Goal: Information Seeking & Learning: Understand process/instructions

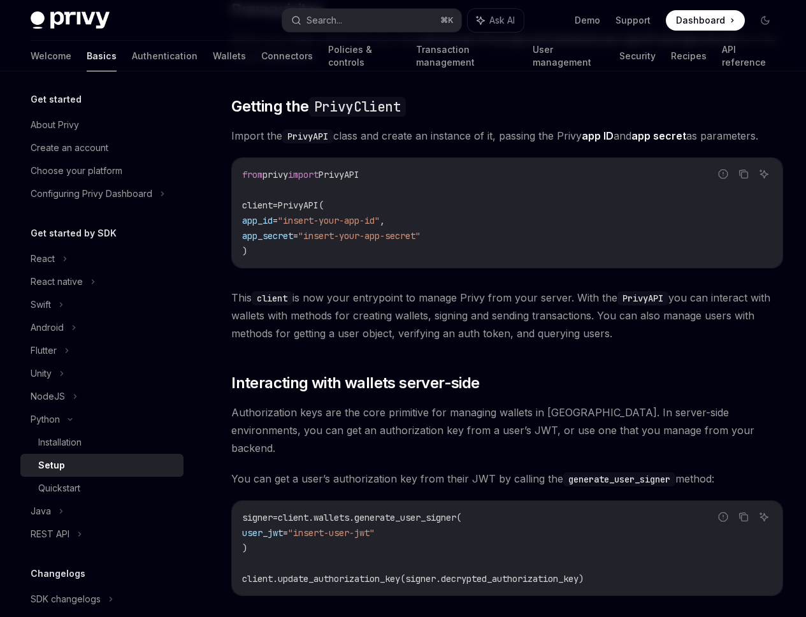
scroll to position [160, 0]
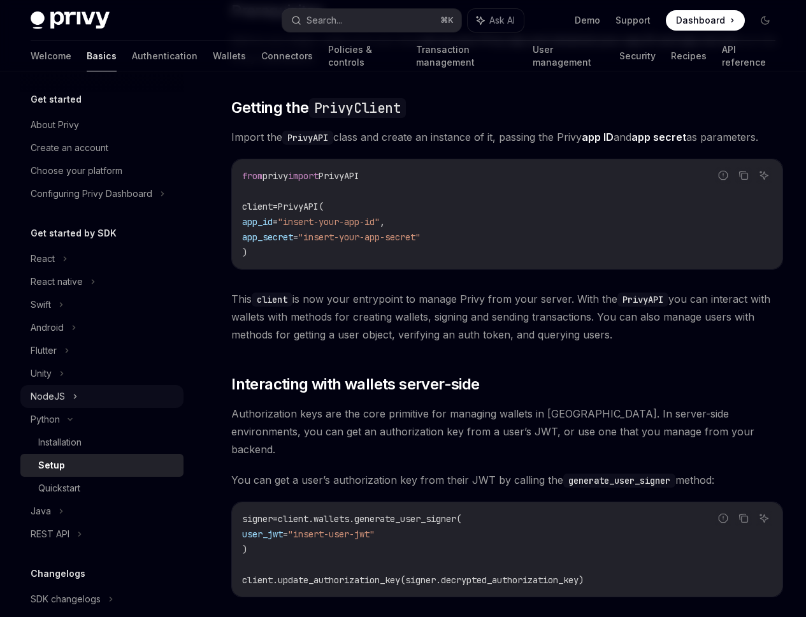
click at [88, 396] on div "NodeJS" at bounding box center [101, 396] width 163 height 23
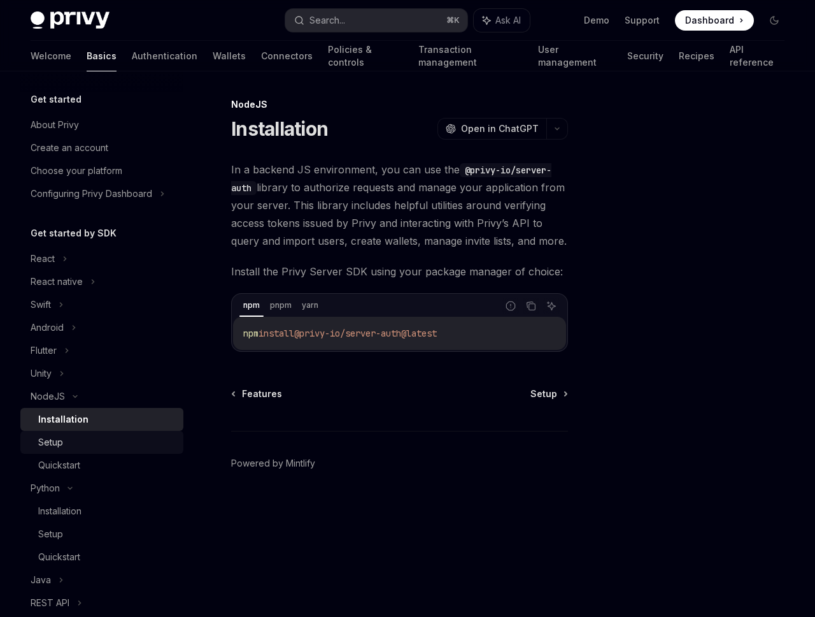
click at [90, 438] on div "Setup" at bounding box center [107, 441] width 138 height 15
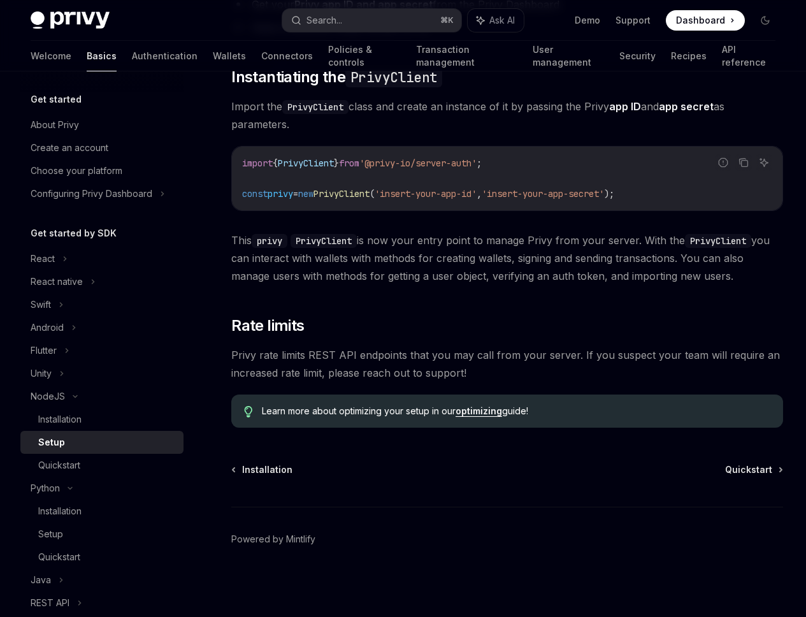
scroll to position [281, 0]
click at [102, 466] on div "Quickstart" at bounding box center [107, 464] width 138 height 15
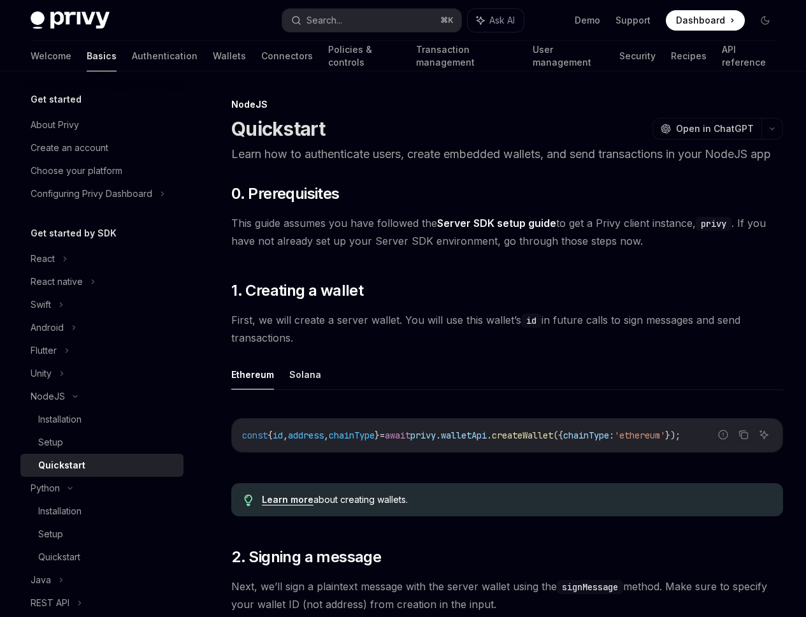
click at [515, 230] on link "Server SDK setup guide" at bounding box center [496, 223] width 119 height 13
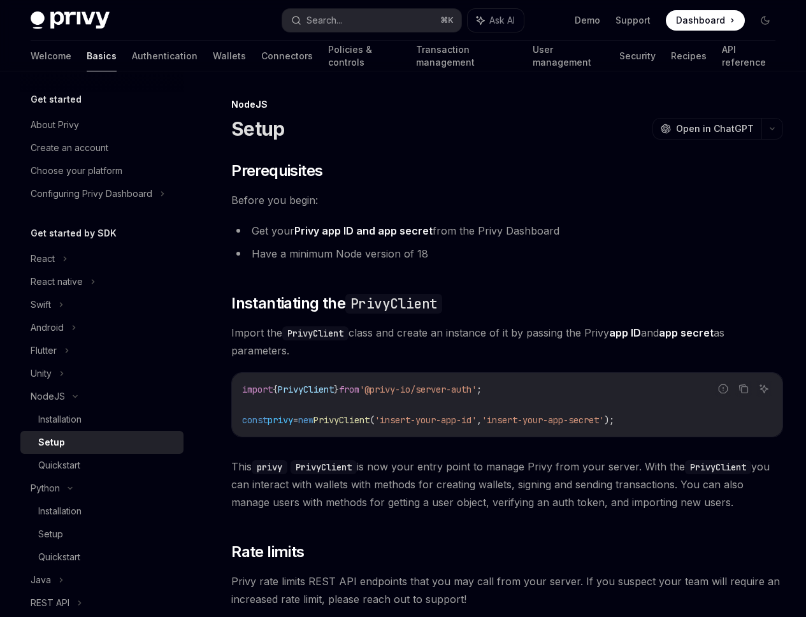
click at [0, 0] on div "On this page Prerequisites Instantiating the PrivyClient Rate limits" at bounding box center [0, 0] width 0 height 0
click at [64, 517] on div "Installation" at bounding box center [59, 510] width 43 height 15
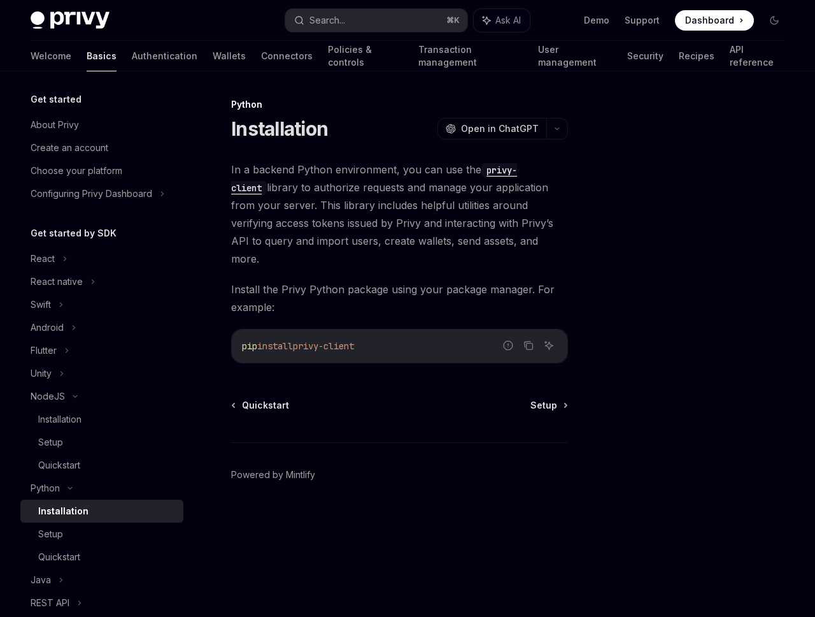
click at [327, 340] on span "privy-client" at bounding box center [323, 345] width 61 height 11
copy div "pip install privy-client"
click at [550, 399] on span "Setup" at bounding box center [544, 405] width 27 height 13
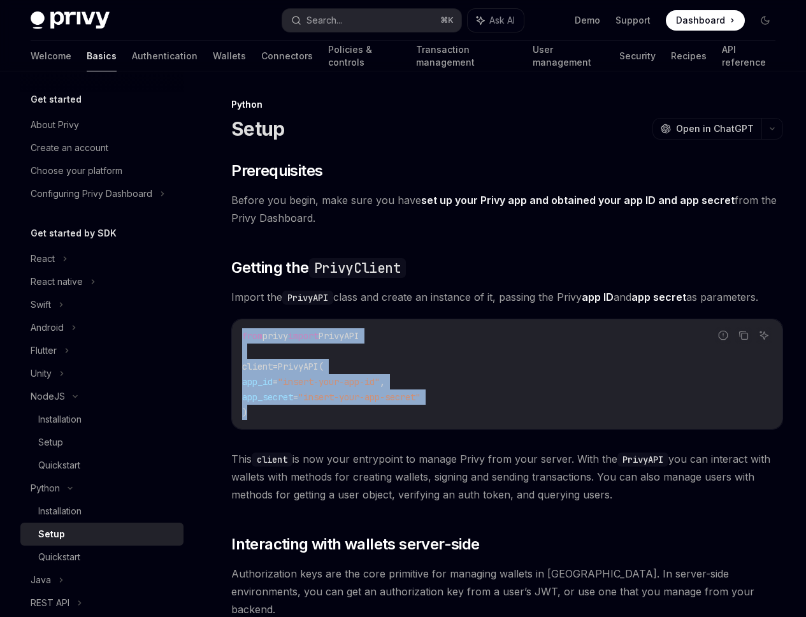
drag, startPoint x: 269, startPoint y: 438, endPoint x: 241, endPoint y: 347, distance: 95.9
click at [241, 347] on div "from privy import PrivyAPI client = PrivyAPI( app_id = "insert-your-app-id" , a…" at bounding box center [507, 374] width 550 height 110
copy code "from privy import PrivyAPI client = PrivyAPI( app_id = "insert-your-app-id" , a…"
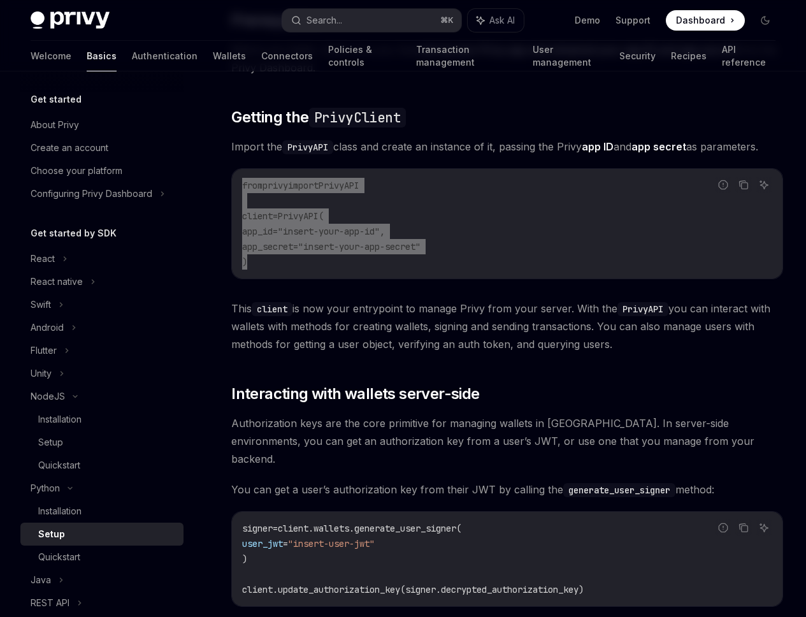
scroll to position [197, 0]
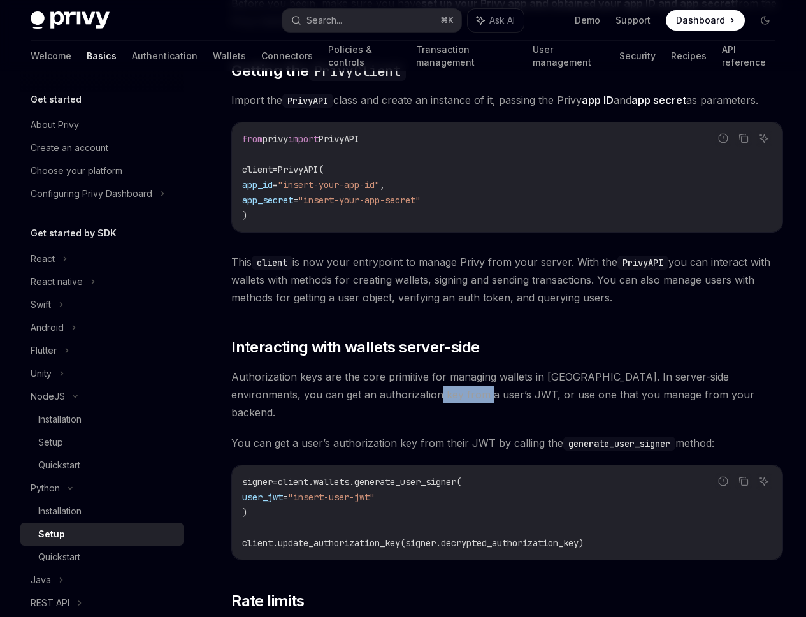
drag, startPoint x: 319, startPoint y: 466, endPoint x: 266, endPoint y: 465, distance: 52.3
click at [266, 421] on span "Authorization keys are the core primitive for managing wallets in [GEOGRAPHIC_D…" at bounding box center [507, 395] width 552 height 54
copy span "user’s JWT"
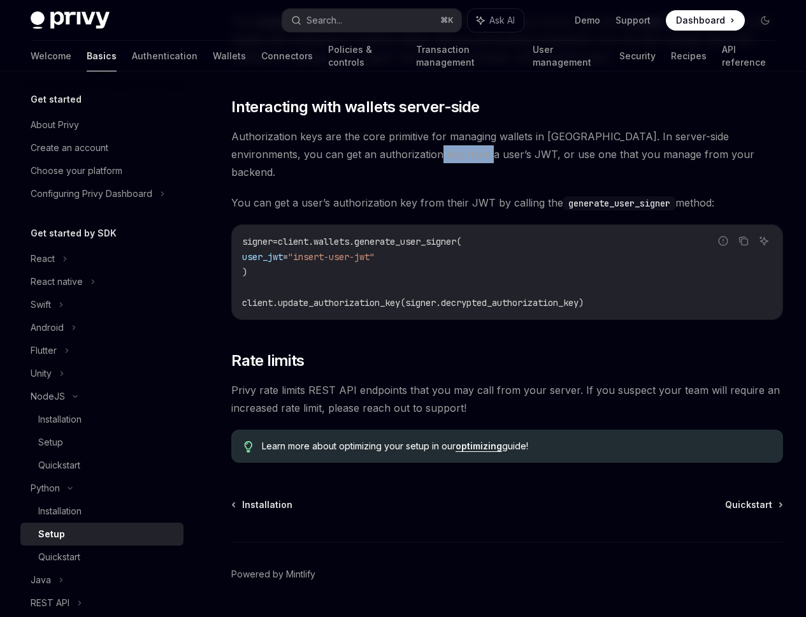
scroll to position [501, 0]
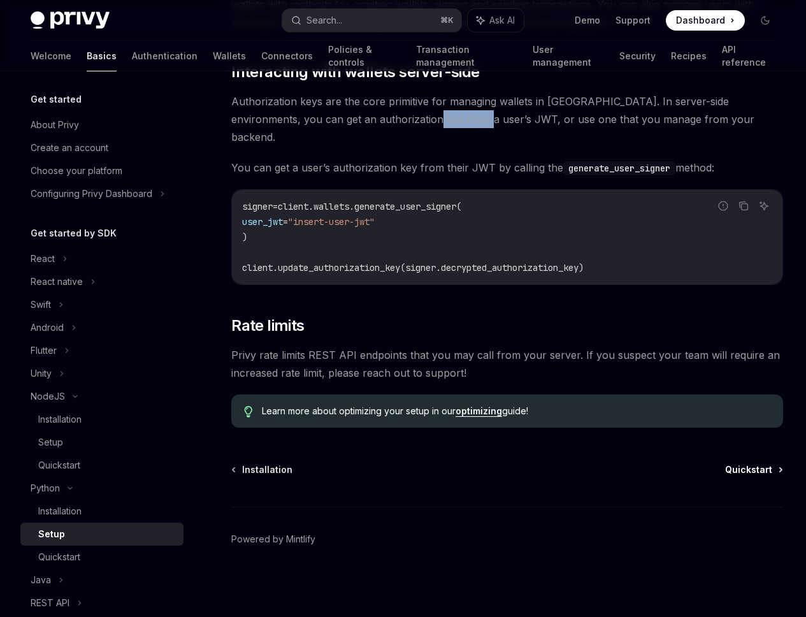
click at [725, 476] on span "Quickstart" at bounding box center [748, 469] width 47 height 13
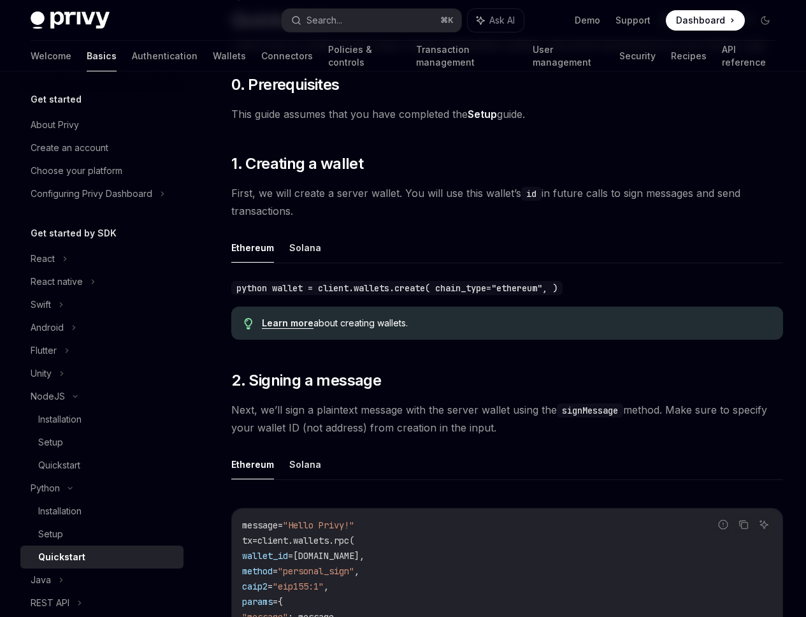
scroll to position [201, 0]
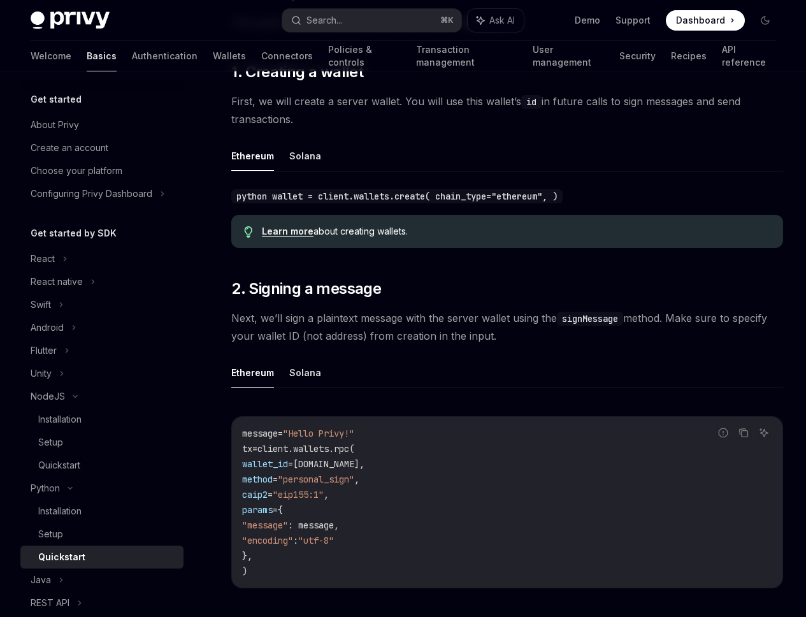
click at [432, 204] on div "python wallet = client.wallets.create( chain_type="ethereum", )" at bounding box center [507, 196] width 552 height 18
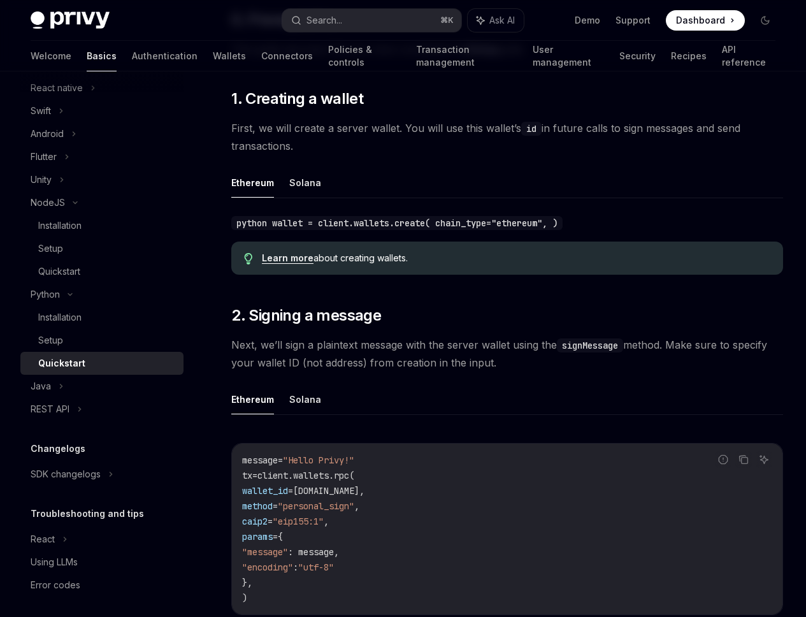
scroll to position [148, 0]
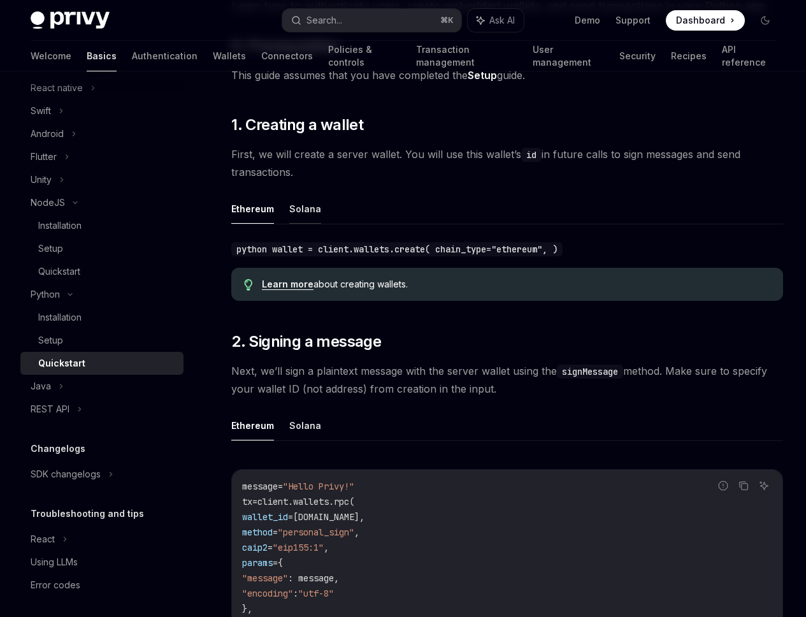
click at [311, 224] on button "Solana" at bounding box center [305, 209] width 32 height 30
click at [261, 224] on button "Ethereum" at bounding box center [252, 209] width 43 height 30
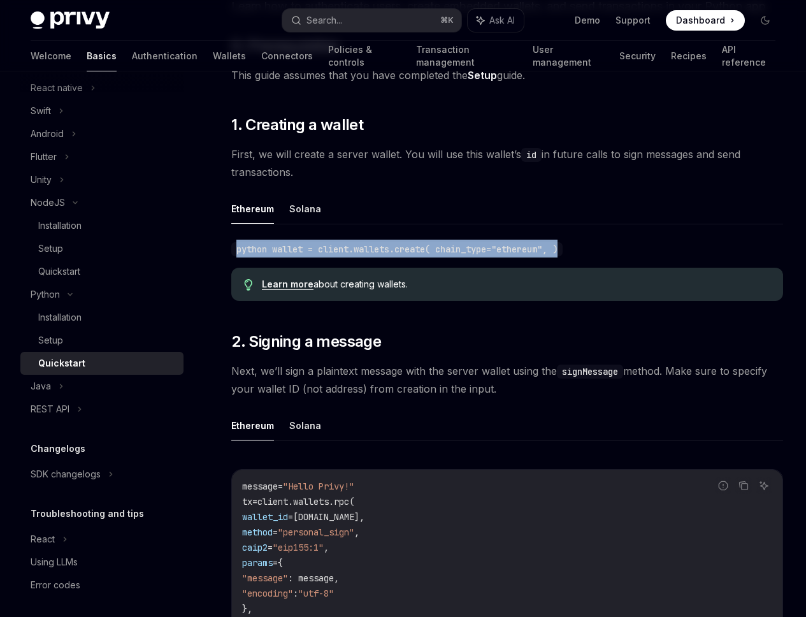
drag, startPoint x: 373, startPoint y: 291, endPoint x: 224, endPoint y: 271, distance: 150.5
copy code "python wallet = client.wallets.create( chain_type="ethereum", )"
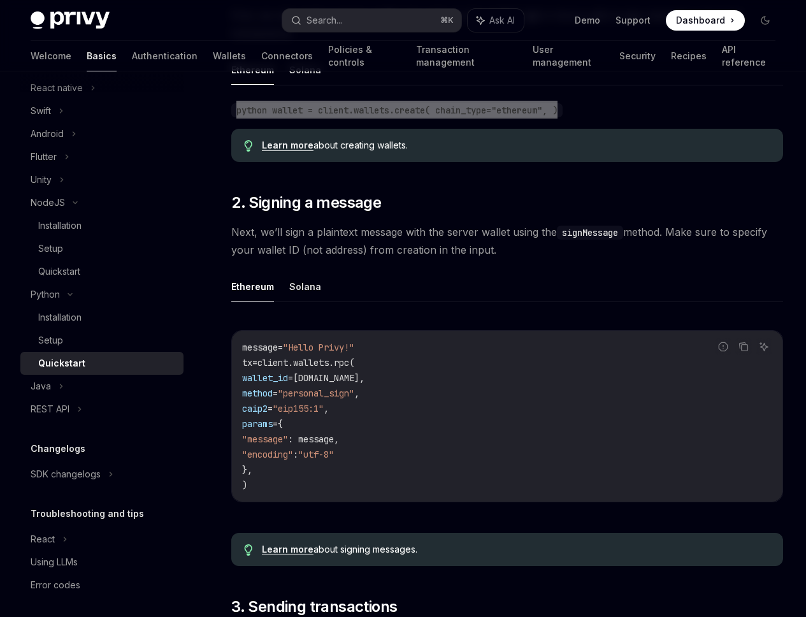
scroll to position [296, 0]
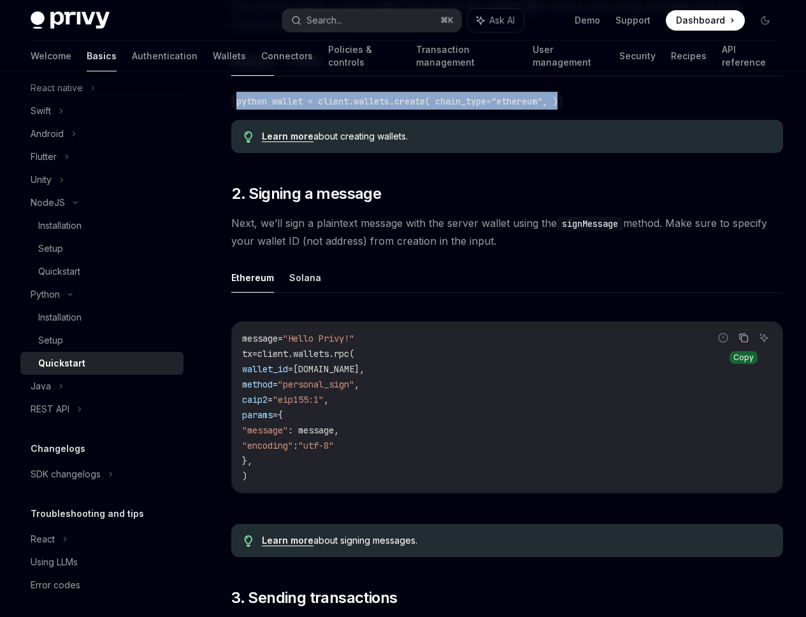
click at [738, 343] on icon "Copy the contents from the code block" at bounding box center [743, 338] width 10 height 10
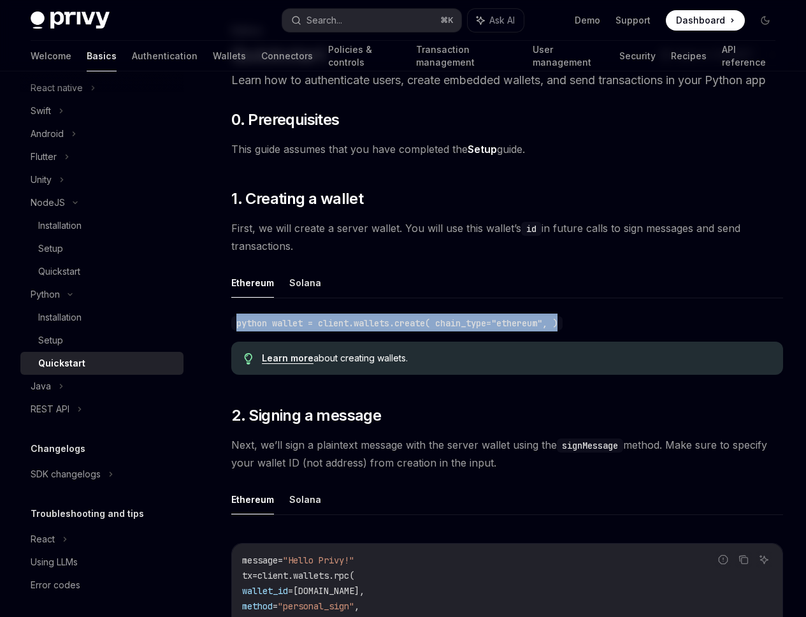
scroll to position [74, 0]
click at [320, 331] on div "python wallet = client.wallets.create( chain_type="ethereum", )" at bounding box center [507, 322] width 552 height 18
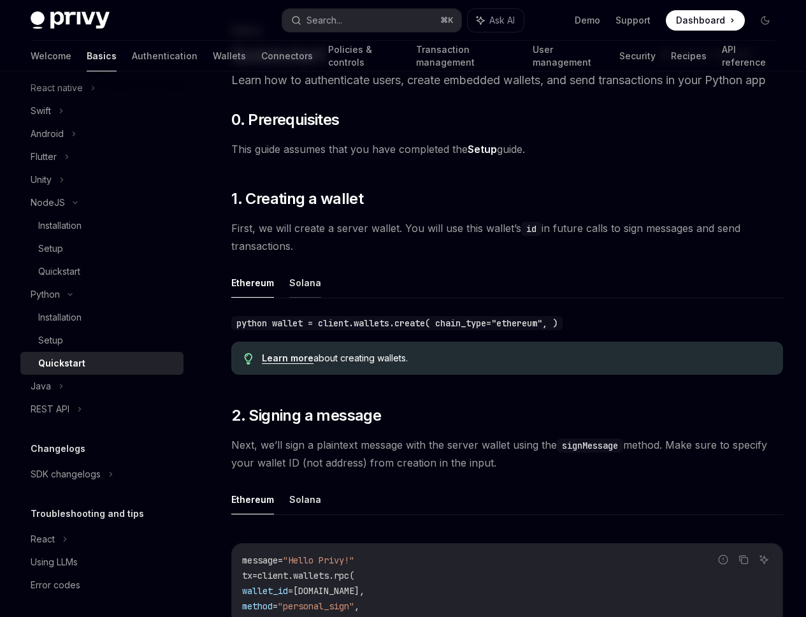
click at [308, 298] on button "Solana" at bounding box center [305, 283] width 32 height 30
click at [257, 298] on button "Ethereum" at bounding box center [252, 283] width 43 height 30
click at [313, 331] on div "python wallet = client.wallets.create( chain_type="ethereum", )" at bounding box center [507, 322] width 552 height 18
click at [295, 364] on link "Learn more" at bounding box center [288, 357] width 52 height 11
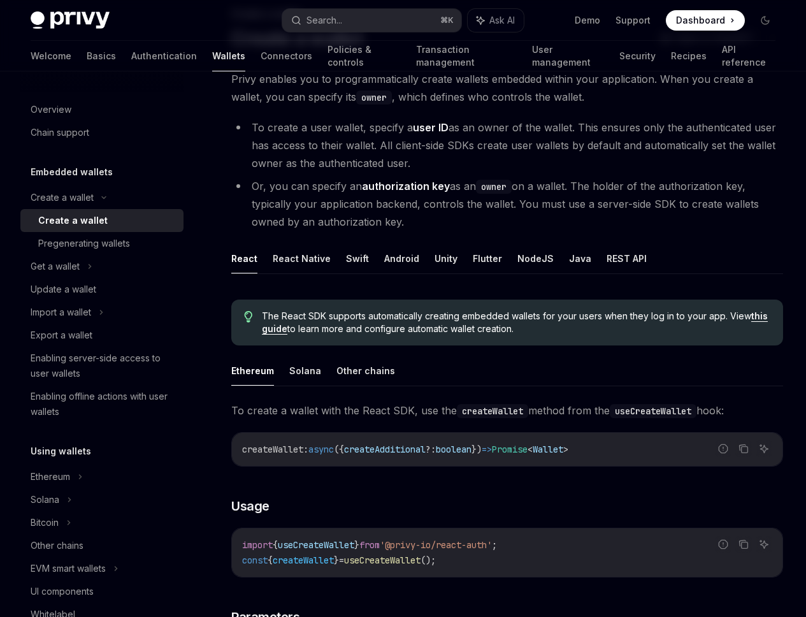
scroll to position [147, 0]
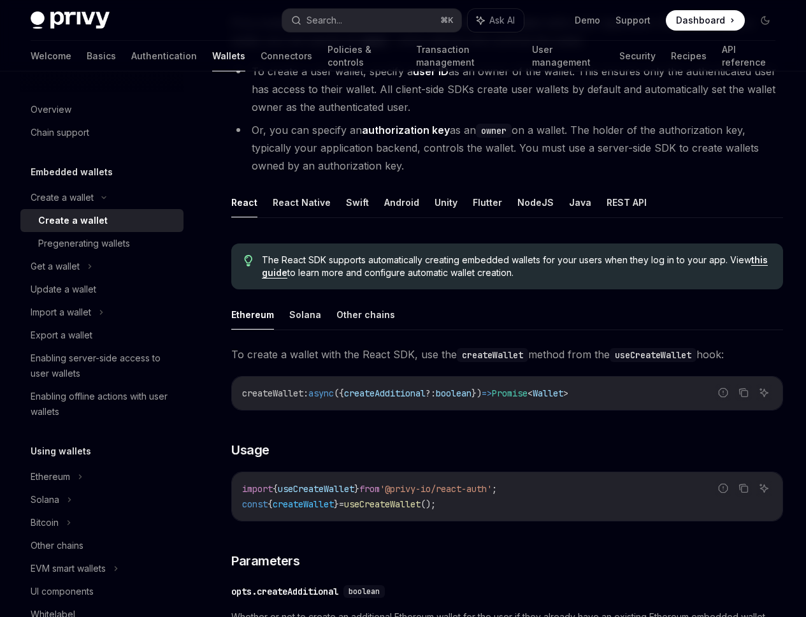
drag, startPoint x: 389, startPoint y: 542, endPoint x: 419, endPoint y: 541, distance: 29.3
click at [419, 410] on div "createWallet : async ({ createAdditional ?: boolean }) => Promise < Wallet >" at bounding box center [507, 392] width 550 height 33
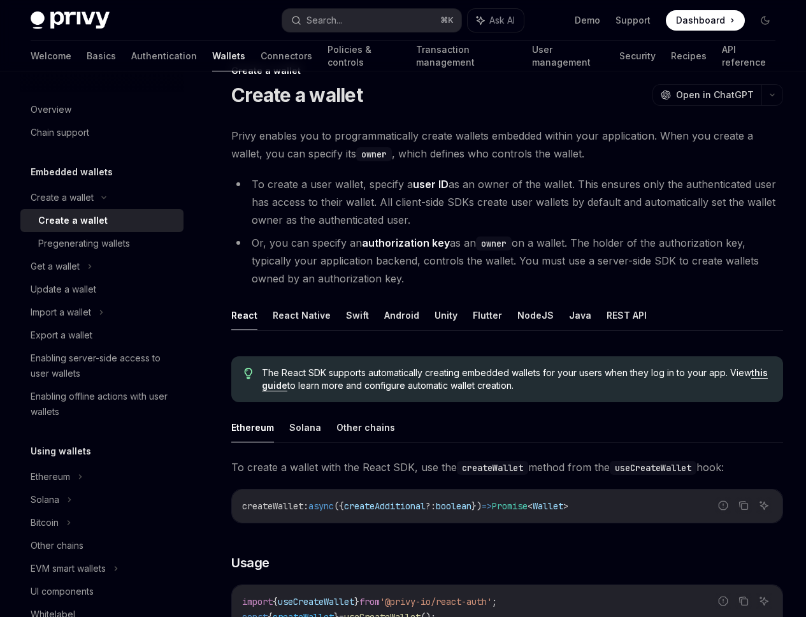
scroll to position [0, 0]
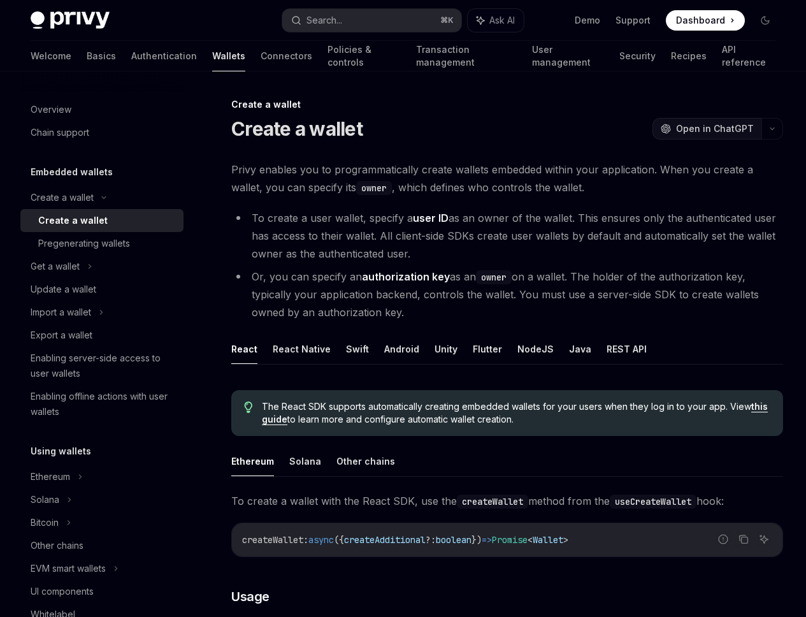
click at [676, 134] on span "Open in ChatGPT" at bounding box center [715, 128] width 78 height 13
click at [499, 262] on li "To create a user wallet, specify a user ID as an owner of the wallet. This ensu…" at bounding box center [507, 236] width 552 height 54
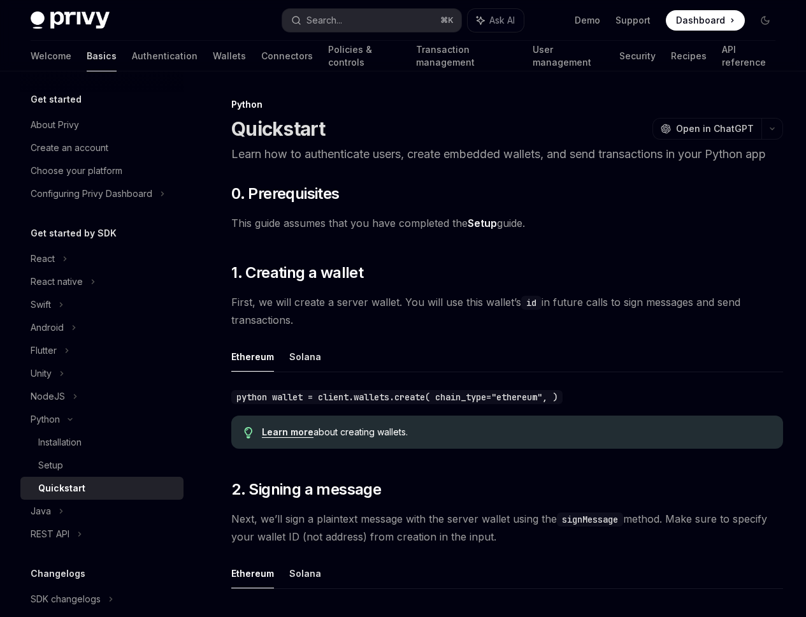
click at [87, 55] on link "Basics" at bounding box center [102, 56] width 30 height 31
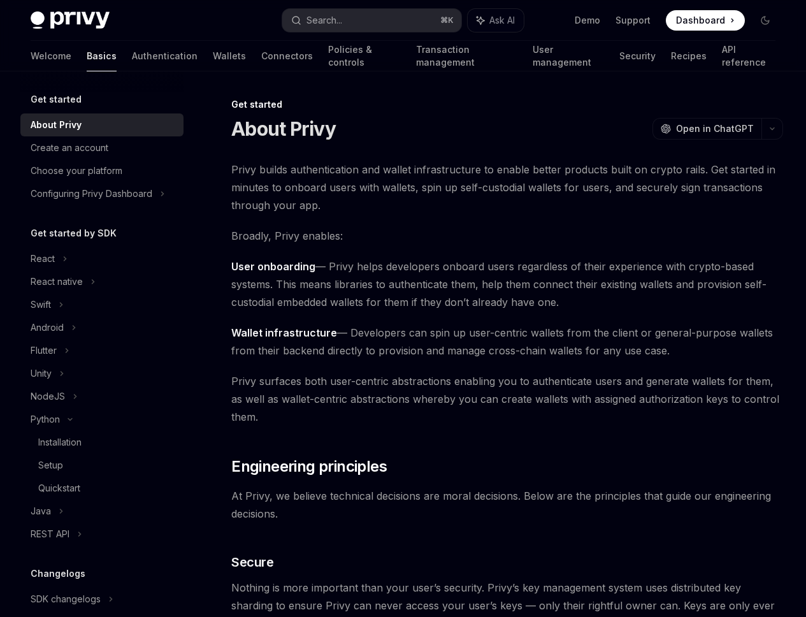
click at [83, 13] on img at bounding box center [70, 20] width 79 height 18
type textarea "*"
